Goal: Transaction & Acquisition: Purchase product/service

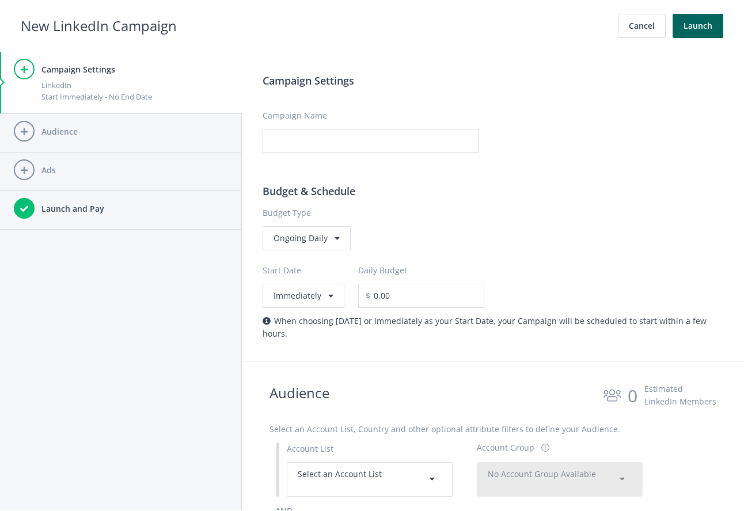
click at [97, 131] on h4 "Audience" at bounding box center [134, 131] width 186 height 13
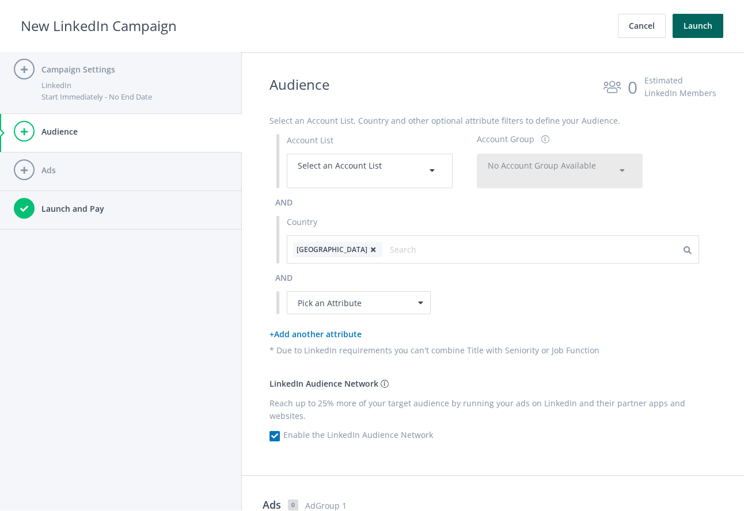
click at [167, 84] on div "LinkedIn" at bounding box center [134, 85] width 186 height 12
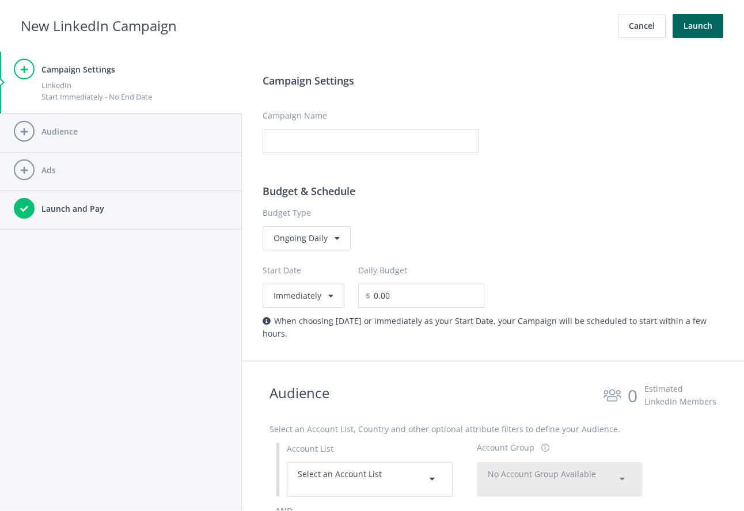
click at [124, 123] on div "Audience" at bounding box center [134, 133] width 186 height 24
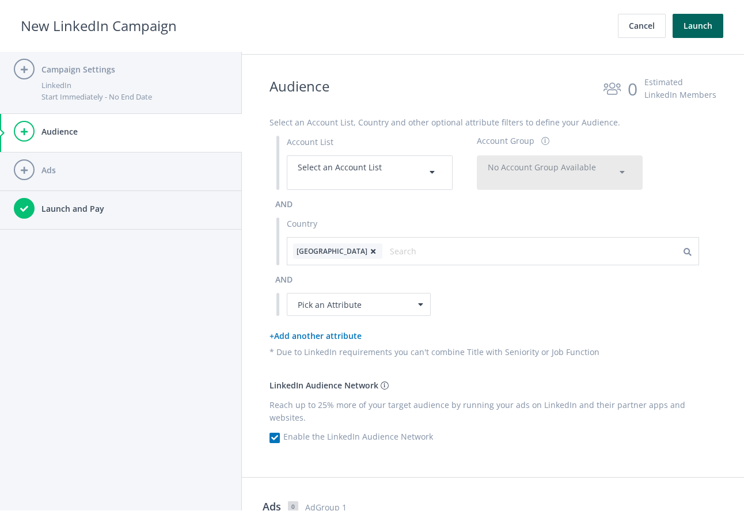
scroll to position [309, 0]
click at [83, 175] on h4 "Ads" at bounding box center [134, 170] width 186 height 13
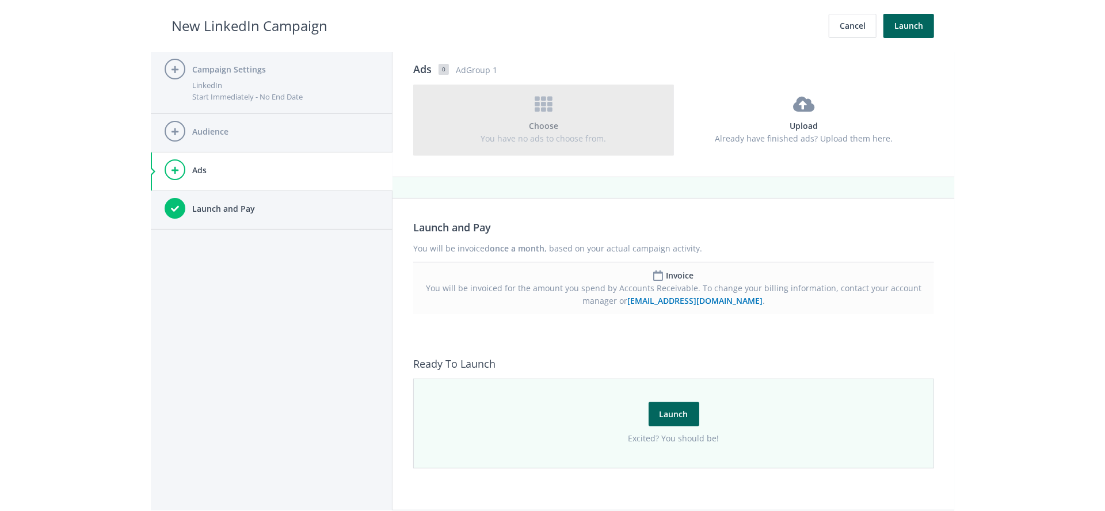
scroll to position [706, 0]
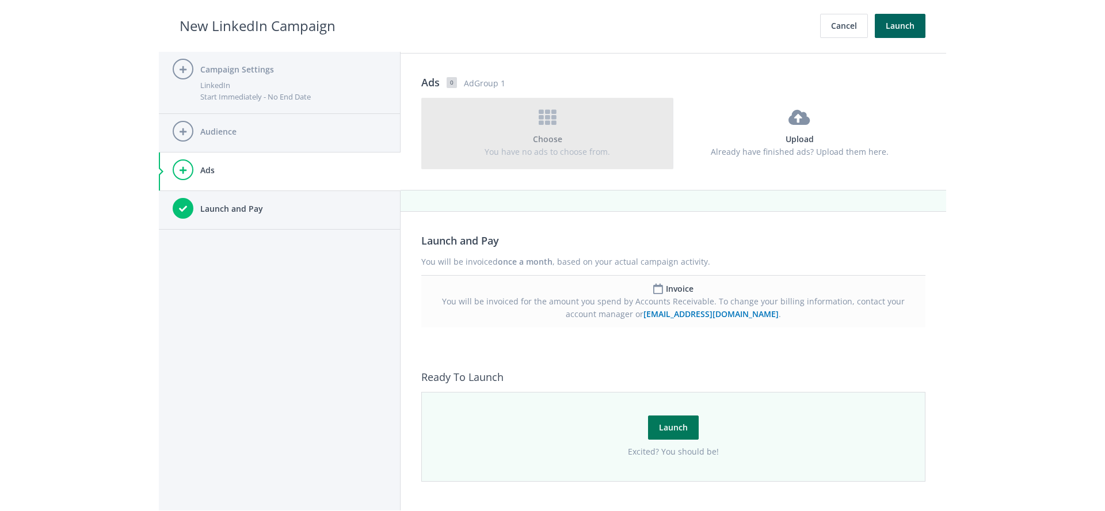
click at [657, 423] on button "Launch" at bounding box center [673, 428] width 51 height 24
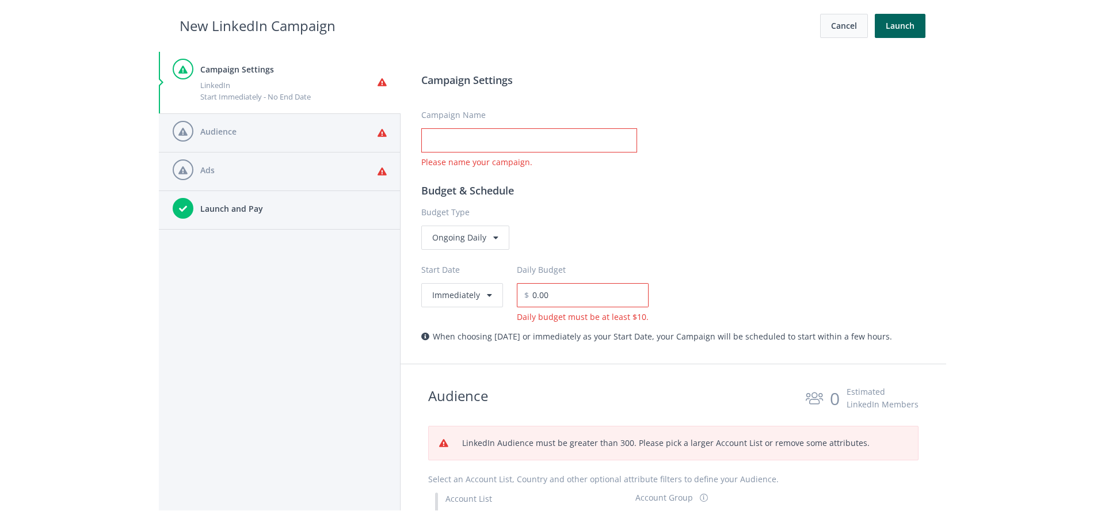
scroll to position [0, 0]
click at [843, 25] on button "Cancel" at bounding box center [844, 26] width 48 height 24
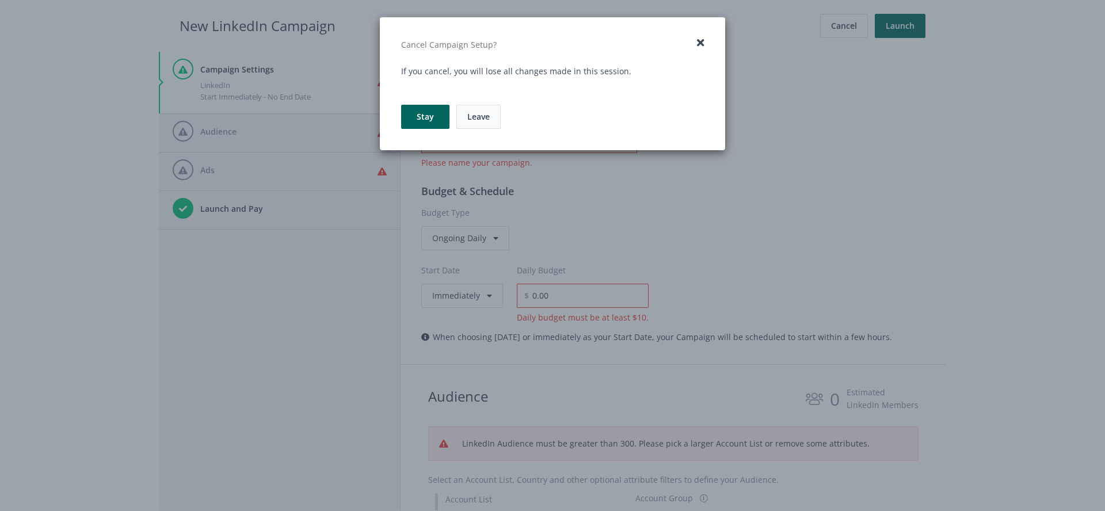
click at [480, 115] on link "Leave" at bounding box center [478, 117] width 44 height 24
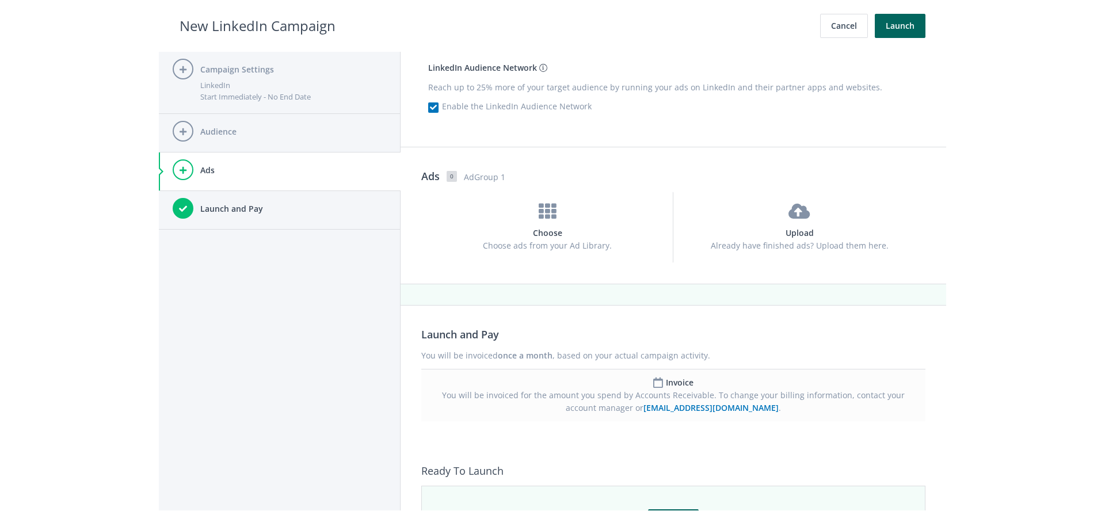
scroll to position [706, 0]
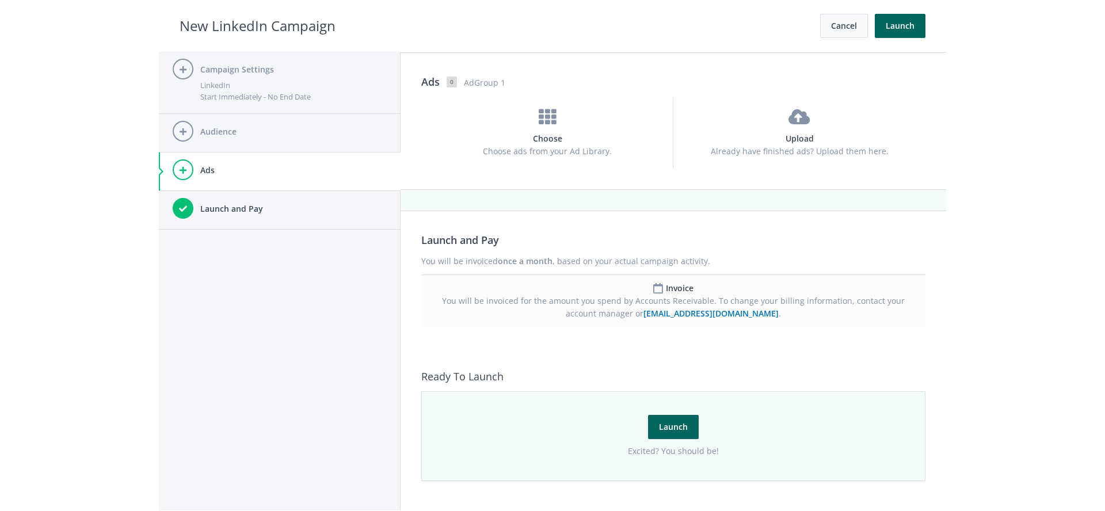
click at [848, 23] on button "Cancel" at bounding box center [844, 26] width 48 height 24
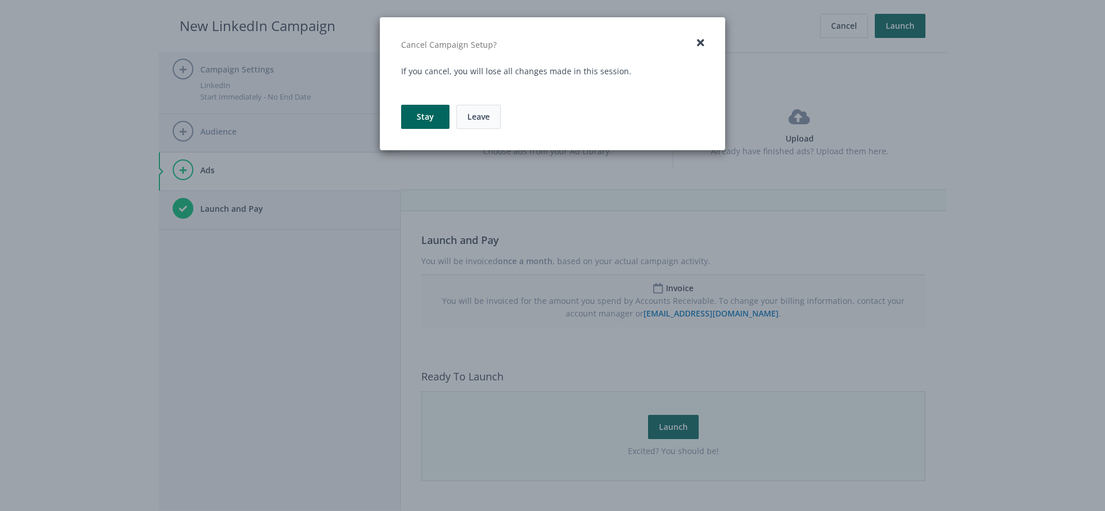
click at [488, 120] on link "Leave" at bounding box center [478, 117] width 44 height 24
